Goal: Task Accomplishment & Management: Manage account settings

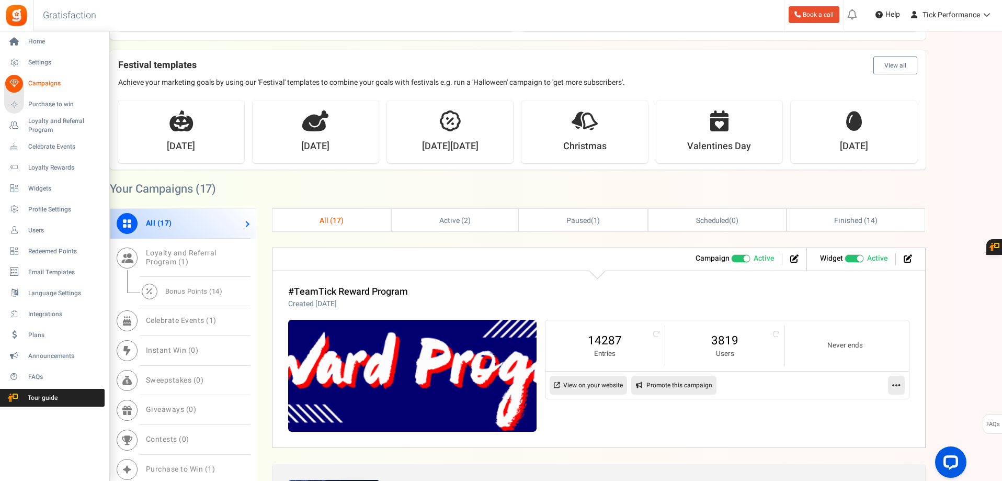
scroll to position [157, 0]
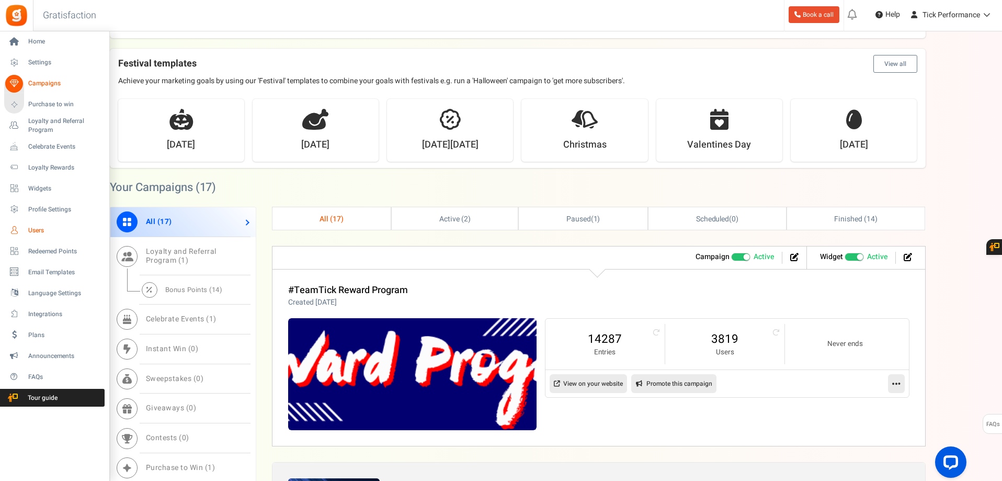
click at [38, 230] on span "Users" at bounding box center [64, 230] width 73 height 9
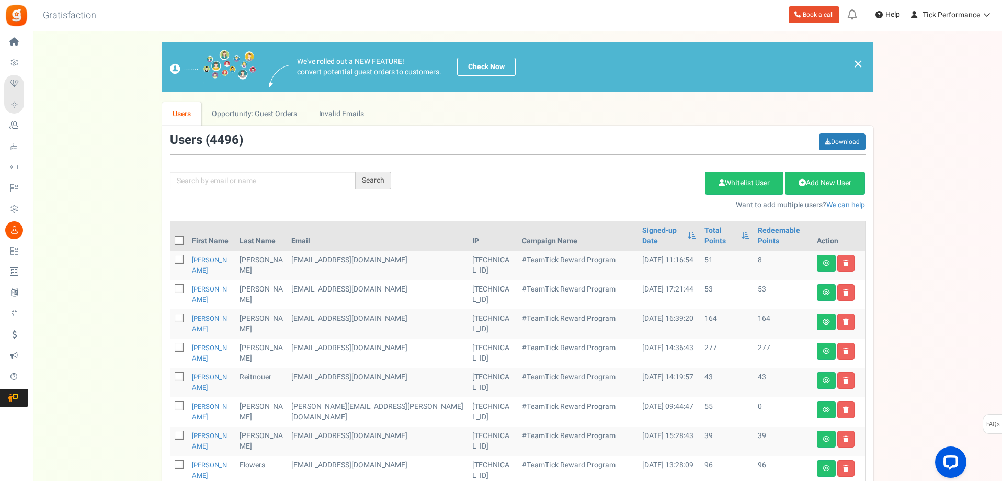
click at [185, 225] on th at bounding box center [178, 235] width 17 height 29
click at [851, 140] on link "Download" at bounding box center [842, 141] width 47 height 17
click at [835, 138] on link "Download" at bounding box center [842, 141] width 47 height 17
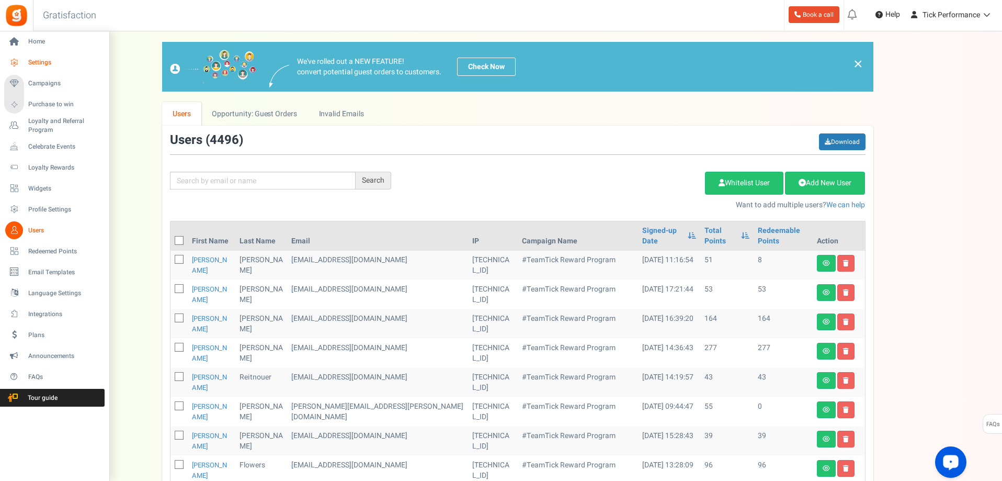
click at [43, 60] on span "Settings" at bounding box center [64, 62] width 73 height 9
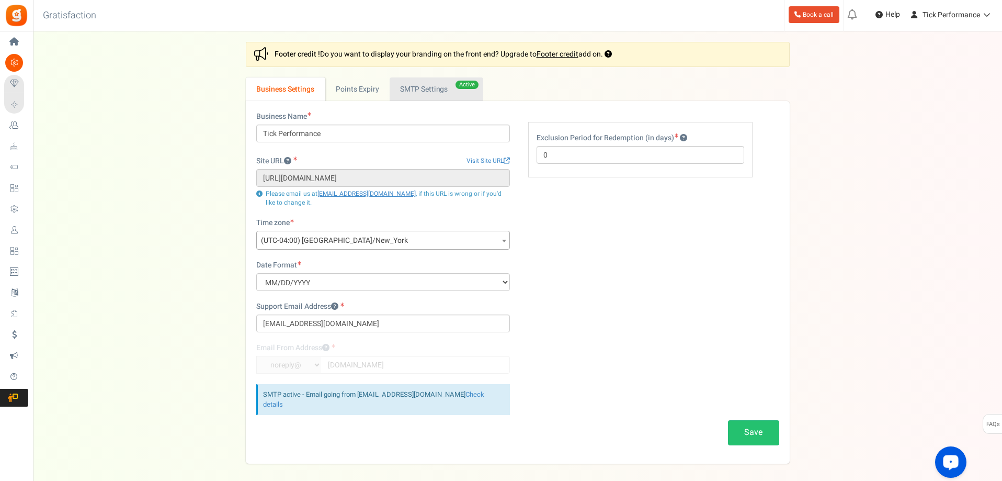
click at [448, 97] on link "Active SMTP Settings" at bounding box center [437, 89] width 94 height 24
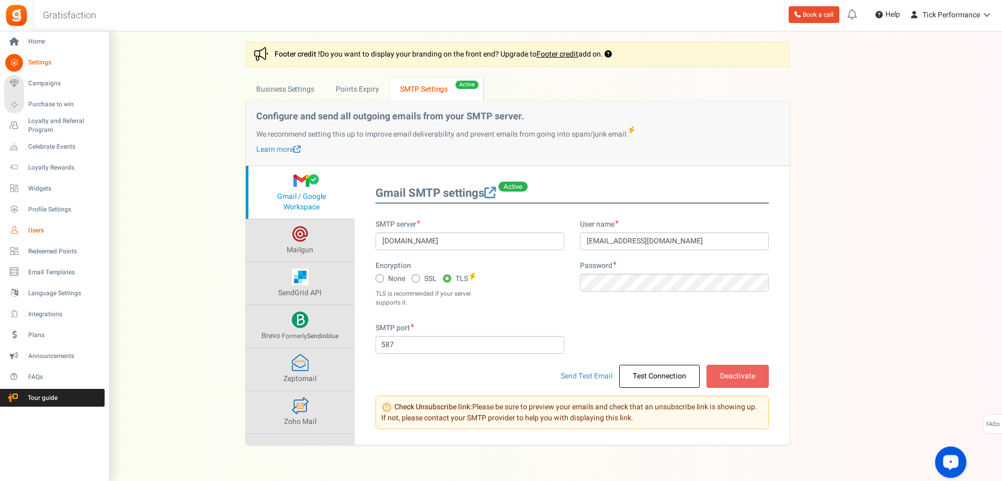
click at [14, 230] on icon at bounding box center [14, 230] width 18 height 18
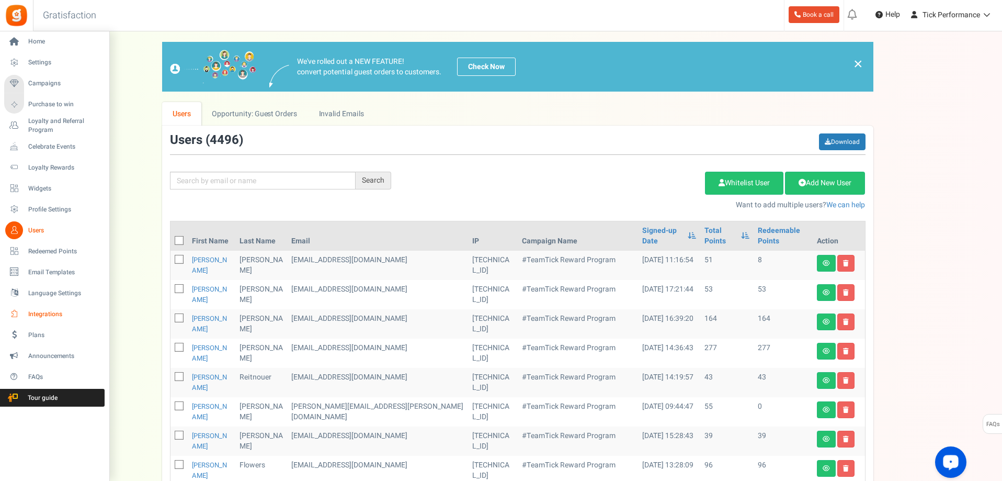
click at [30, 310] on span "Integrations" at bounding box center [64, 314] width 73 height 9
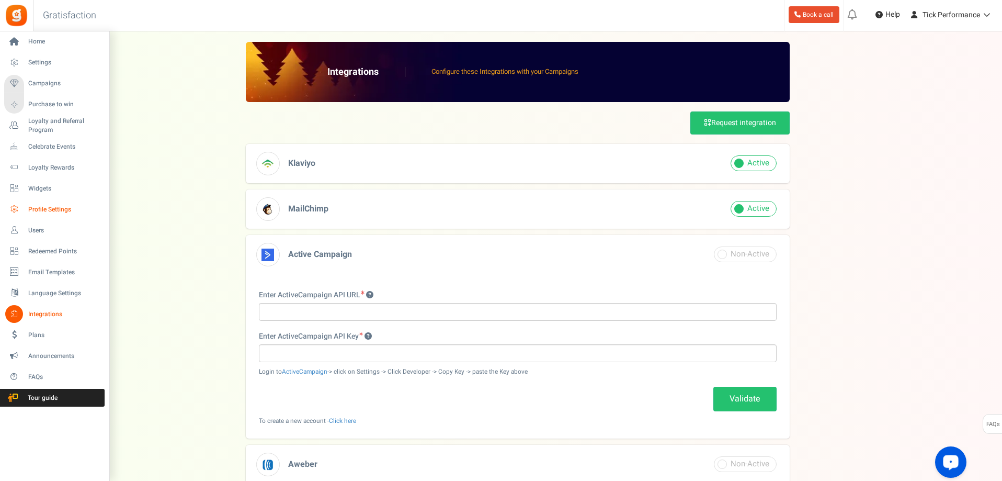
click at [54, 206] on span "Profile Settings" at bounding box center [64, 209] width 73 height 9
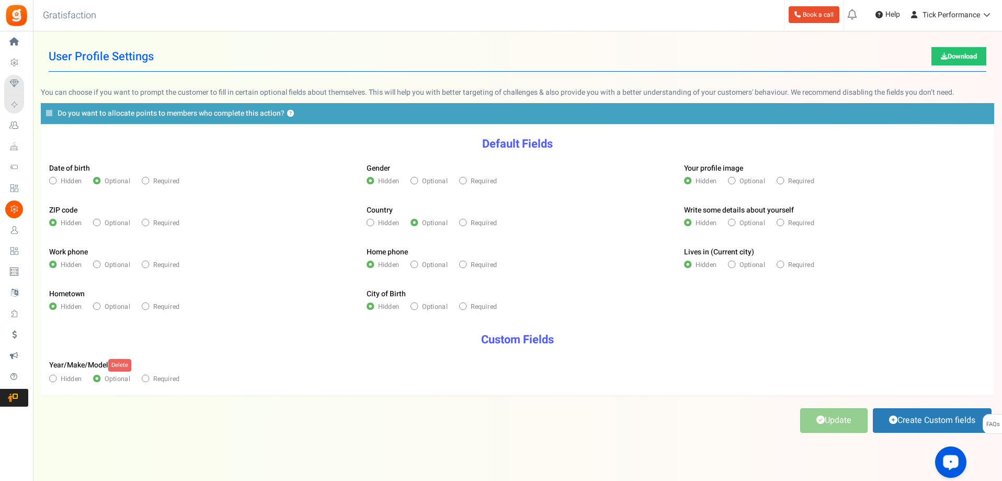
click at [466, 262] on span at bounding box center [462, 263] width 7 height 7
click at [465, 262] on input "Required" at bounding box center [462, 265] width 6 height 6
radio input "true"
click at [829, 417] on link "Update" at bounding box center [833, 420] width 67 height 25
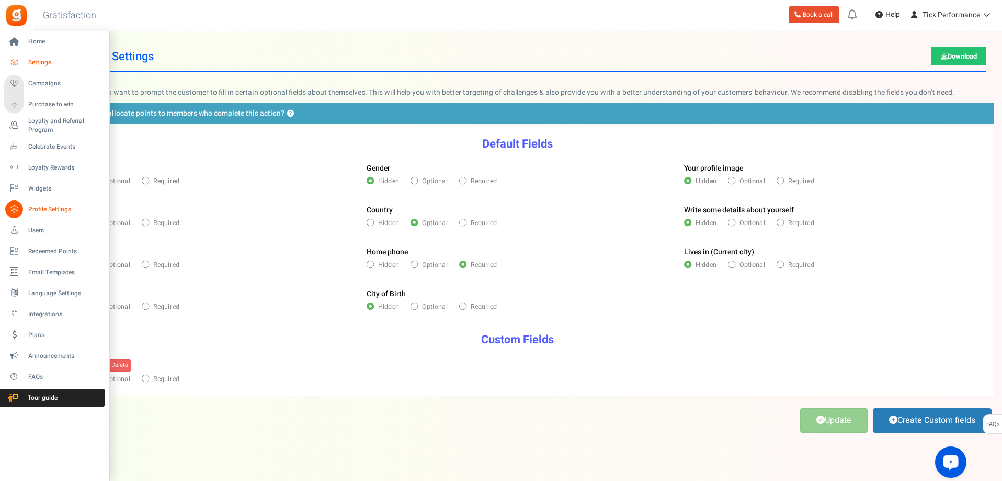
click at [38, 63] on span "Settings" at bounding box center [64, 62] width 73 height 9
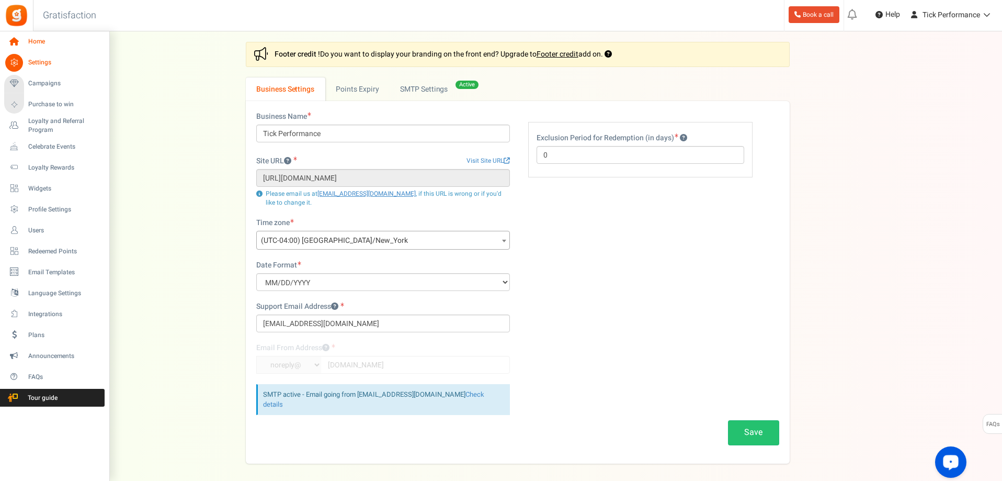
click at [31, 42] on span "Home" at bounding box center [64, 41] width 73 height 9
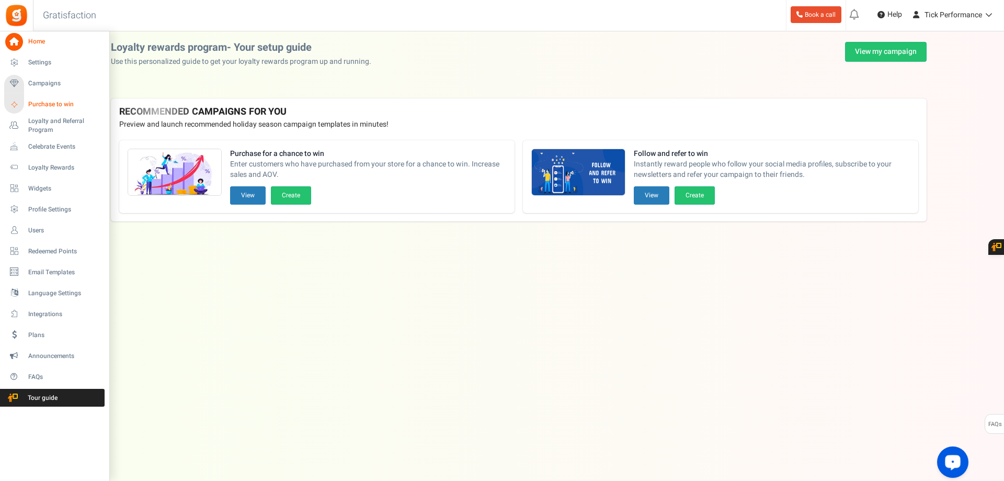
click at [45, 98] on link "Purchase to win" at bounding box center [54, 105] width 100 height 18
